Goal: Entertainment & Leisure: Consume media (video, audio)

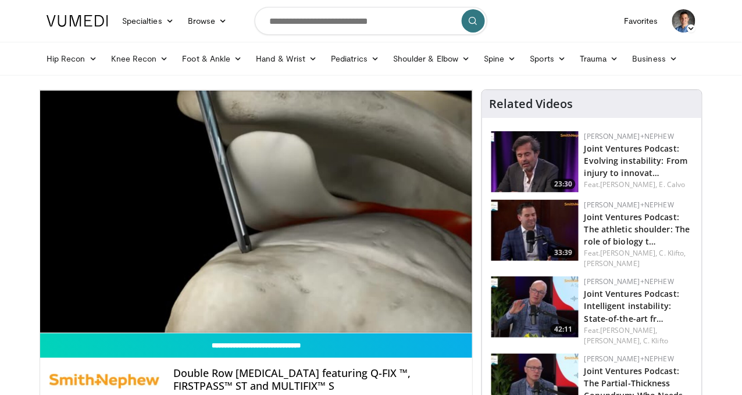
click at [217, 276] on div "10 seconds Tap to unmute" at bounding box center [256, 211] width 432 height 243
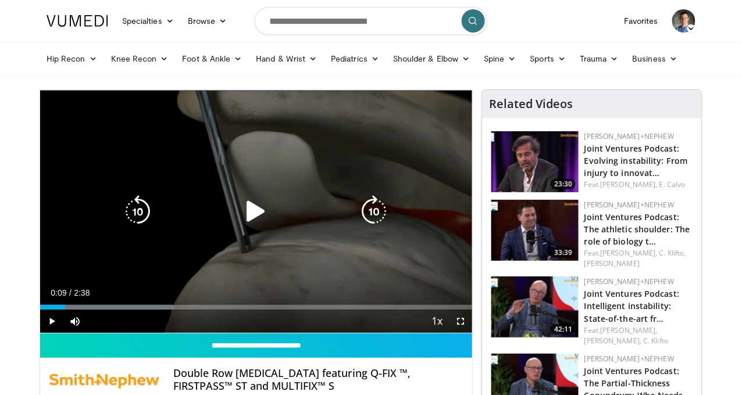
click at [244, 226] on icon "Video Player" at bounding box center [256, 211] width 33 height 33
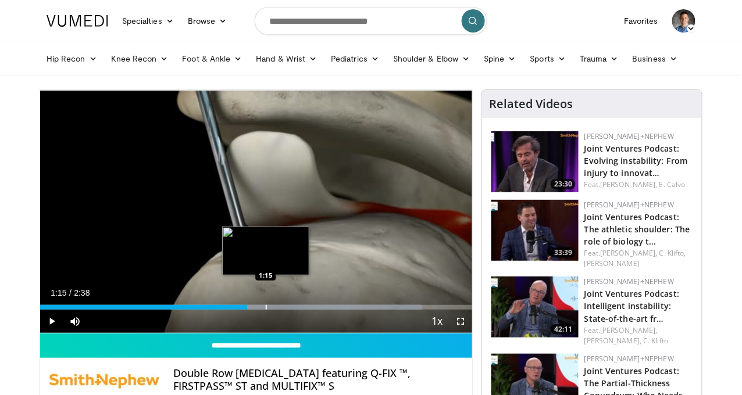
click at [266, 310] on div "Progress Bar" at bounding box center [266, 307] width 1 height 5
click at [242, 310] on div "Loaded : 92.74% 1:17 1:17" at bounding box center [256, 307] width 432 height 5
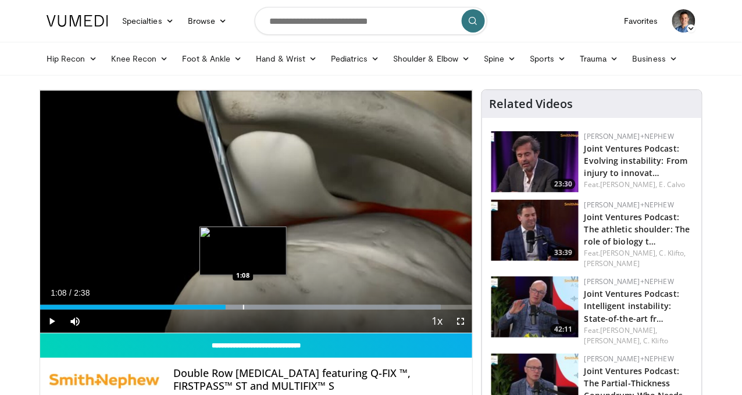
click at [213, 310] on div "1:22" at bounding box center [132, 307] width 185 height 5
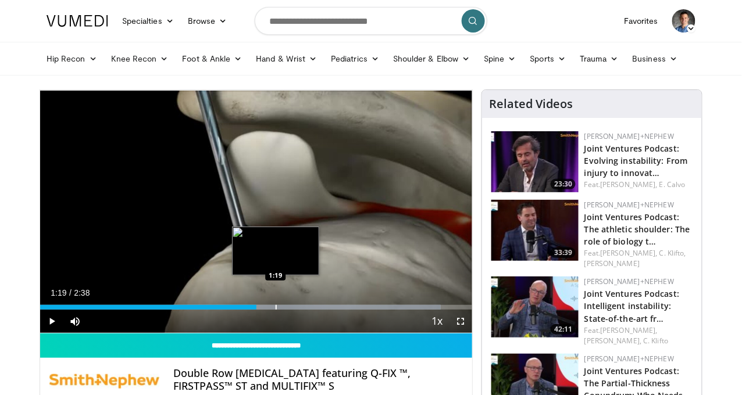
click at [276, 310] on div "Progress Bar" at bounding box center [276, 307] width 1 height 5
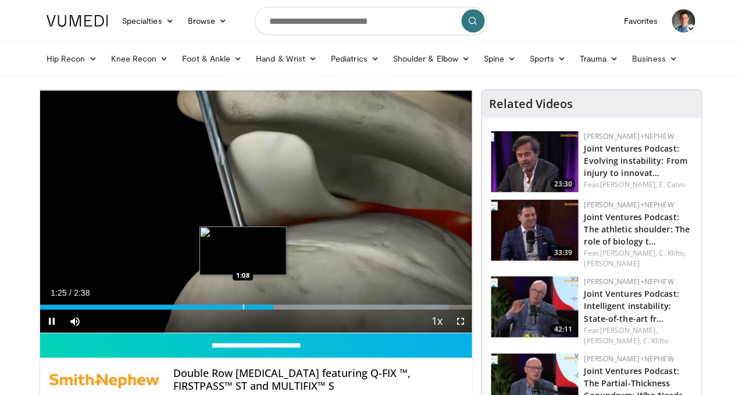
click at [243, 310] on div "Progress Bar" at bounding box center [243, 307] width 1 height 5
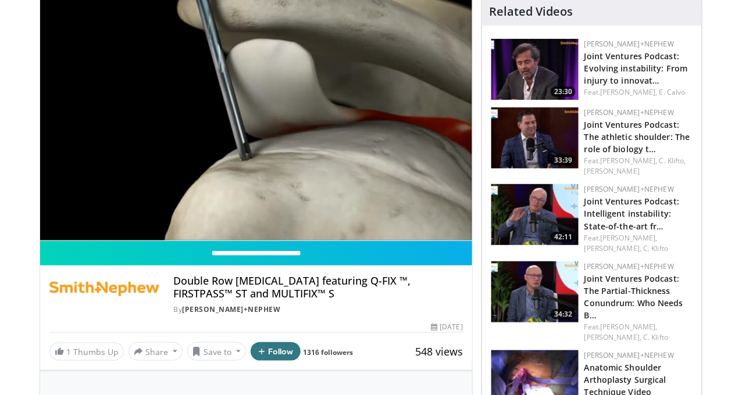
scroll to position [84, 0]
